Goal: Use online tool/utility: Utilize a website feature to perform a specific function

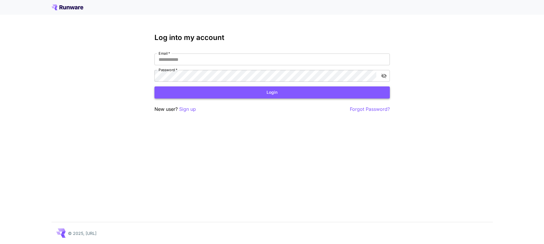
type input "**********"
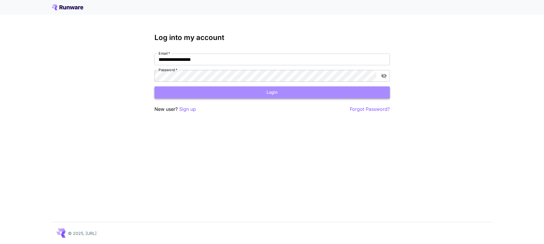
click at [290, 90] on button "Login" at bounding box center [273, 93] width 236 height 12
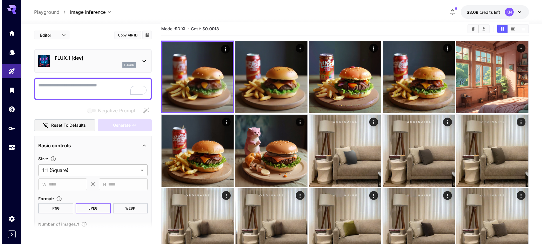
scroll to position [2, 0]
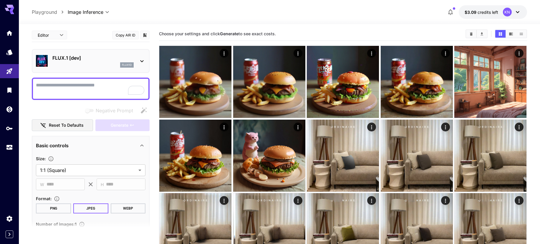
click at [86, 62] on div "flux1d" at bounding box center [92, 64] width 81 height 5
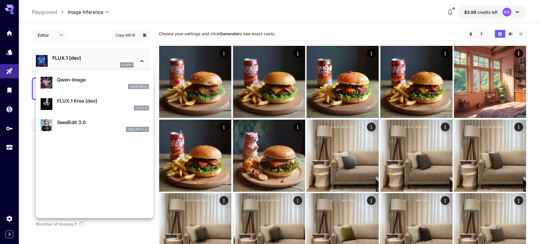
scroll to position [0, 0]
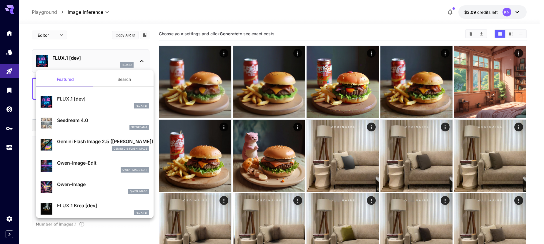
click at [122, 76] on button "Search" at bounding box center [124, 79] width 59 height 14
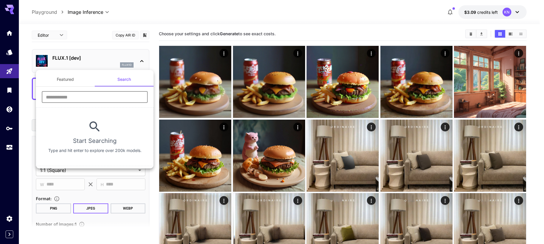
click at [109, 95] on input "text" at bounding box center [95, 97] width 106 height 12
click at [71, 82] on button "Featured" at bounding box center [65, 79] width 59 height 14
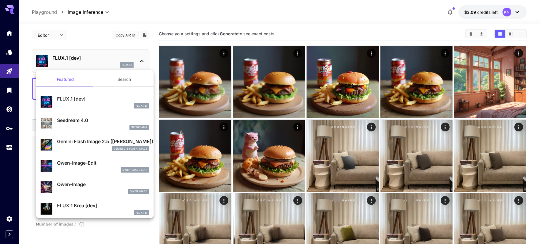
click at [107, 81] on button "Search" at bounding box center [124, 79] width 59 height 14
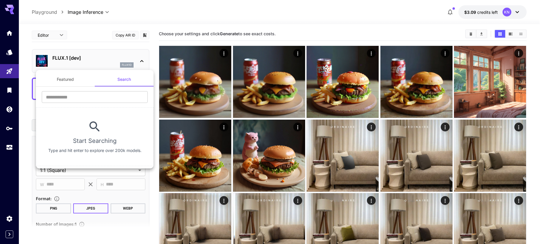
scroll to position [2, 0]
